Goal: Register for event/course

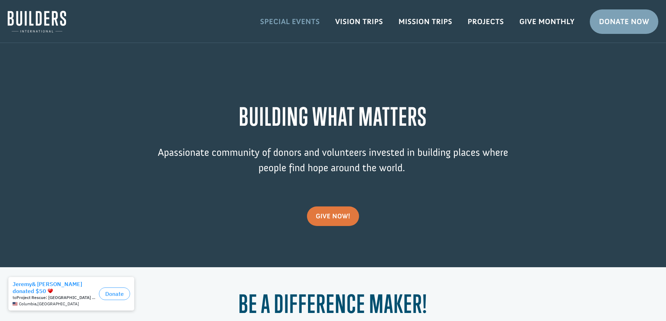
click at [288, 22] on link "Special Events" at bounding box center [289, 22] width 75 height 20
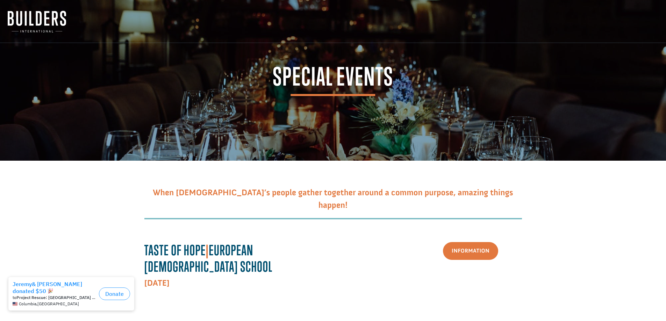
scroll to position [70, 0]
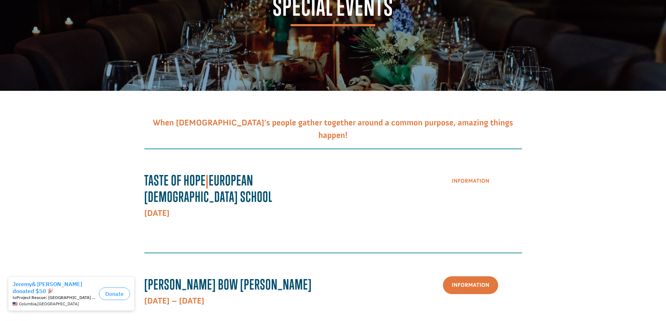
click at [466, 185] on link "Information" at bounding box center [470, 181] width 55 height 18
click at [480, 179] on link "Information" at bounding box center [470, 181] width 55 height 18
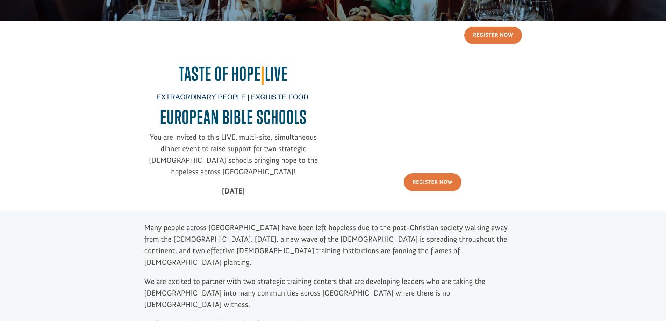
scroll to position [280, 0]
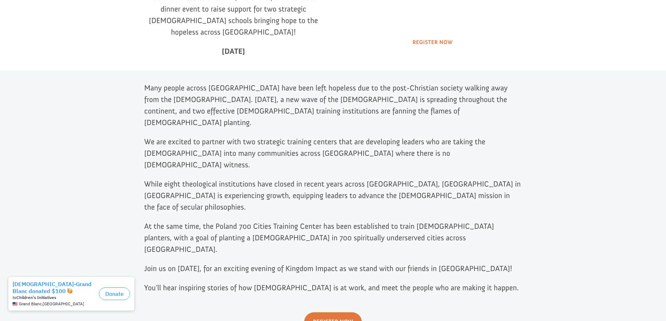
click at [416, 41] on link "Register Now" at bounding box center [433, 43] width 58 height 18
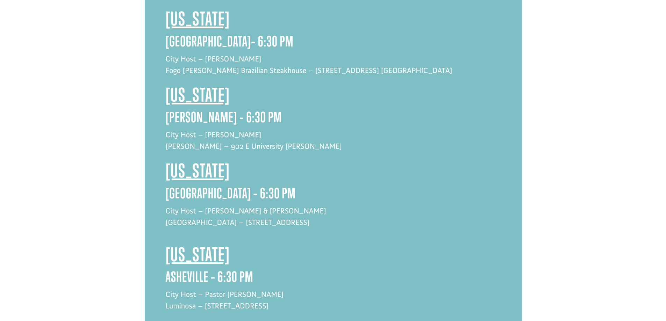
scroll to position [1013, 0]
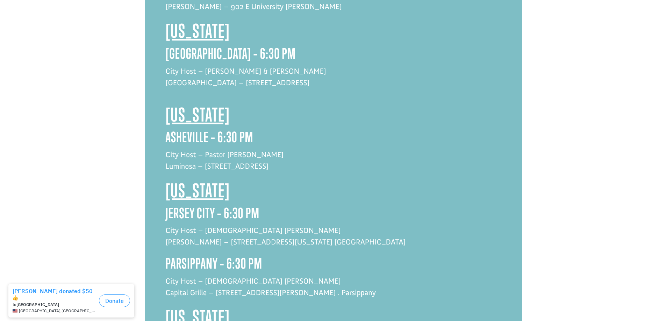
drag, startPoint x: 204, startPoint y: 128, endPoint x: 312, endPoint y: 129, distance: 107.6
click at [312, 149] on p "City Host – Pastor [PERSON_NAME] Luminosa – [STREET_ADDRESS]" at bounding box center [333, 164] width 335 height 31
copy p "[STREET_ADDRESS]"
drag, startPoint x: 228, startPoint y: 117, endPoint x: 283, endPoint y: 117, distance: 55.2
click at [283, 149] on p "City Host – Pastor [PERSON_NAME] Luminosa – [STREET_ADDRESS]" at bounding box center [333, 164] width 335 height 31
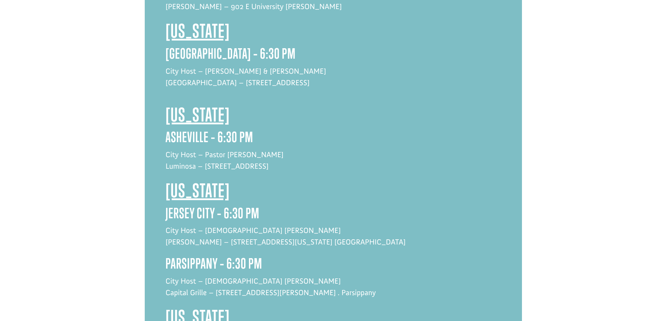
copy p "[PERSON_NAME]"
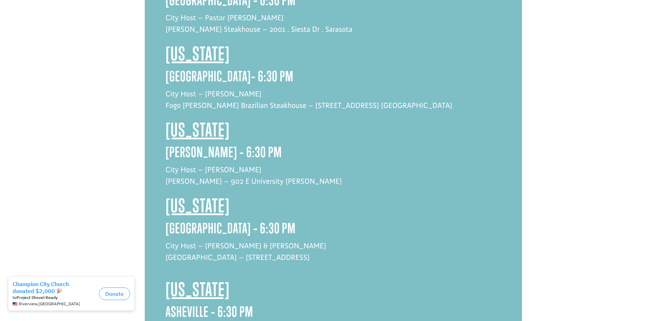
scroll to position [978, 0]
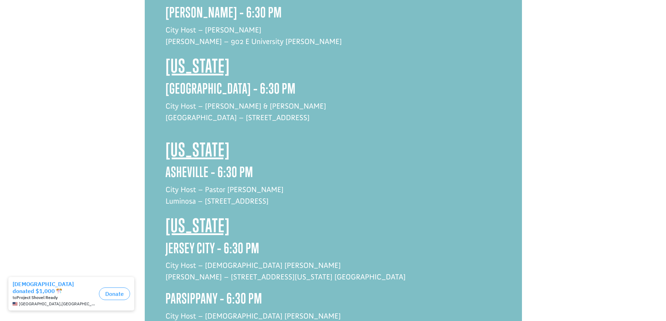
drag, startPoint x: 203, startPoint y: 164, endPoint x: 318, endPoint y: 166, distance: 115.0
click at [318, 184] on p "City Host – Pastor [PERSON_NAME] Luminosa – [STREET_ADDRESS]" at bounding box center [333, 199] width 335 height 31
copy p "[STREET_ADDRESS]"
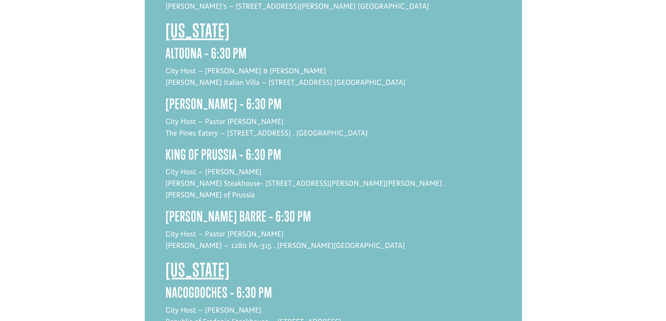
scroll to position [1607, 0]
